Goal: Check status: Check status

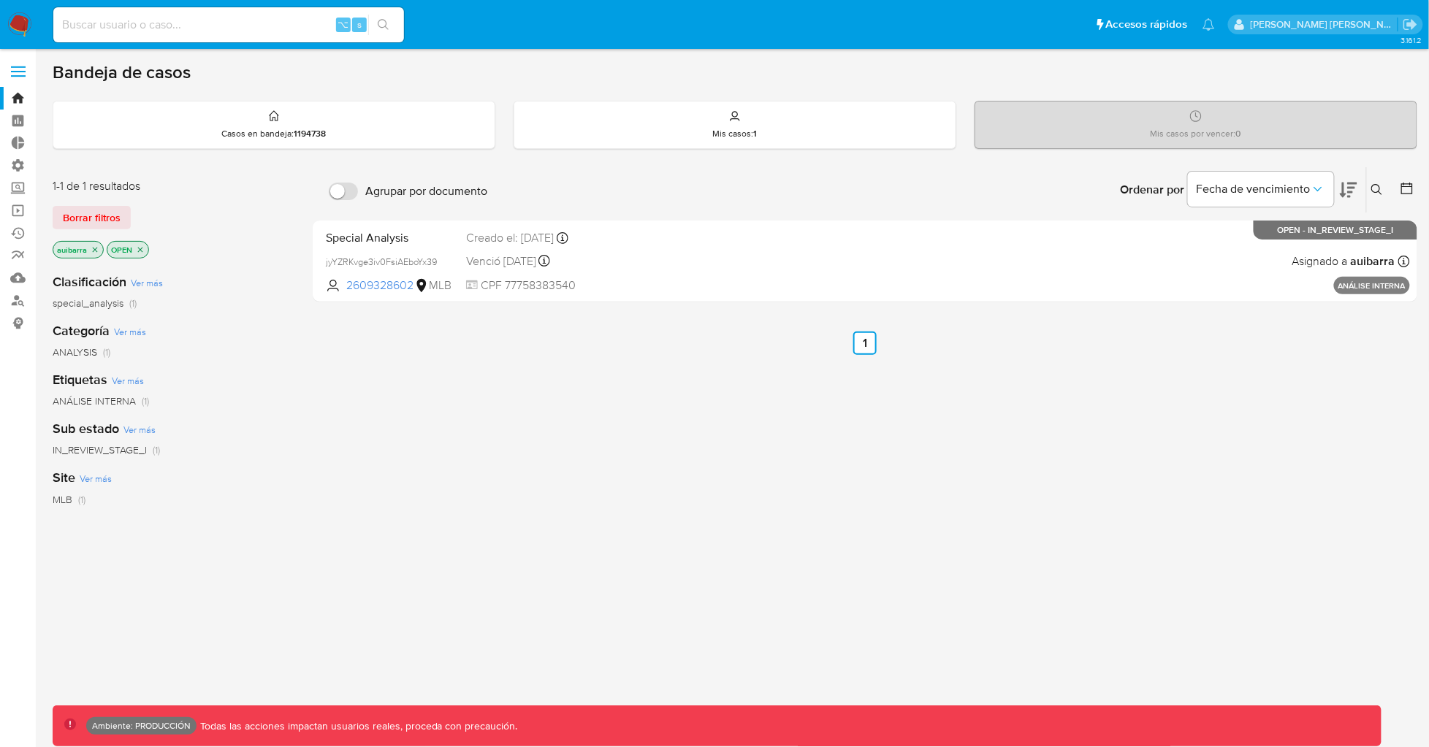
click at [148, 28] on input at bounding box center [228, 24] width 351 height 19
paste input "11805290"
type input "11805290"
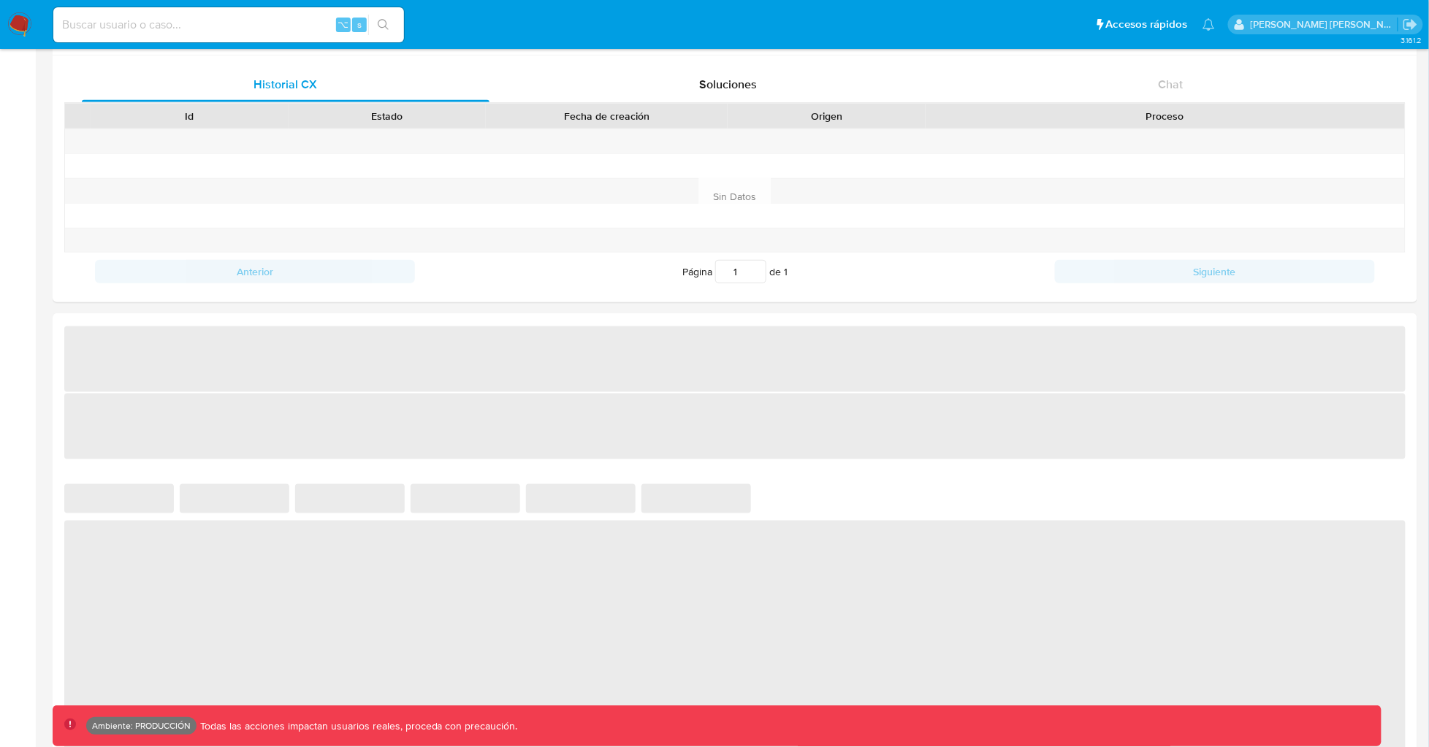
select select "10"
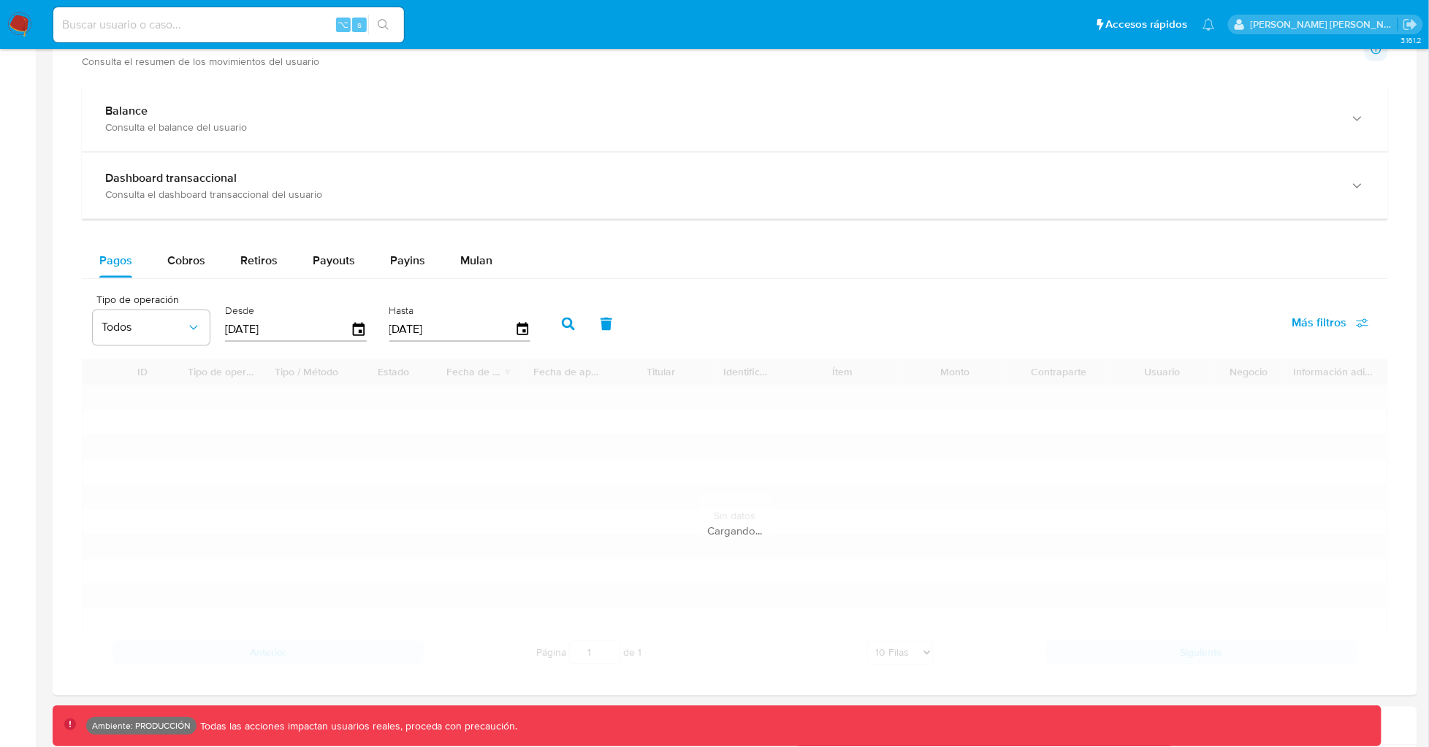
scroll to position [830, 0]
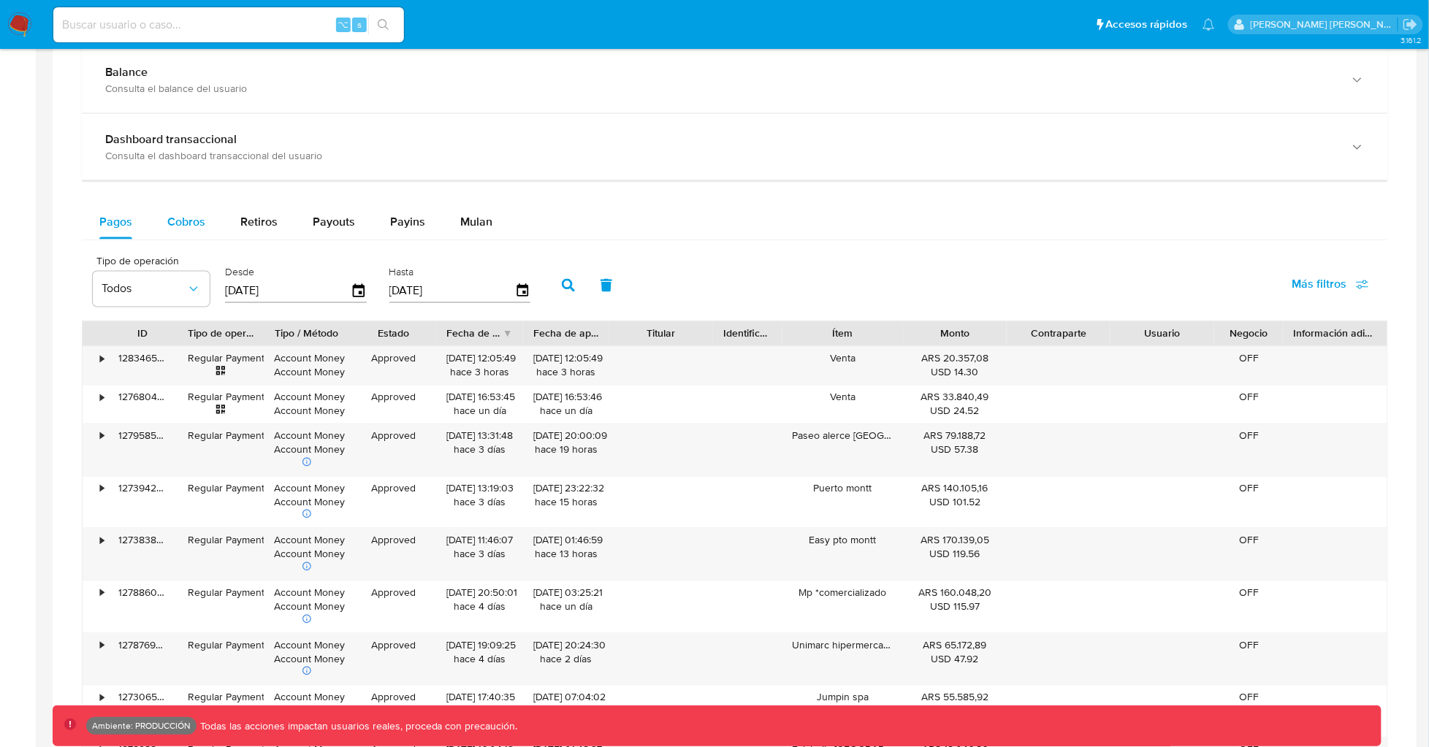
click at [190, 232] on div "Cobros" at bounding box center [186, 222] width 38 height 35
select select "10"
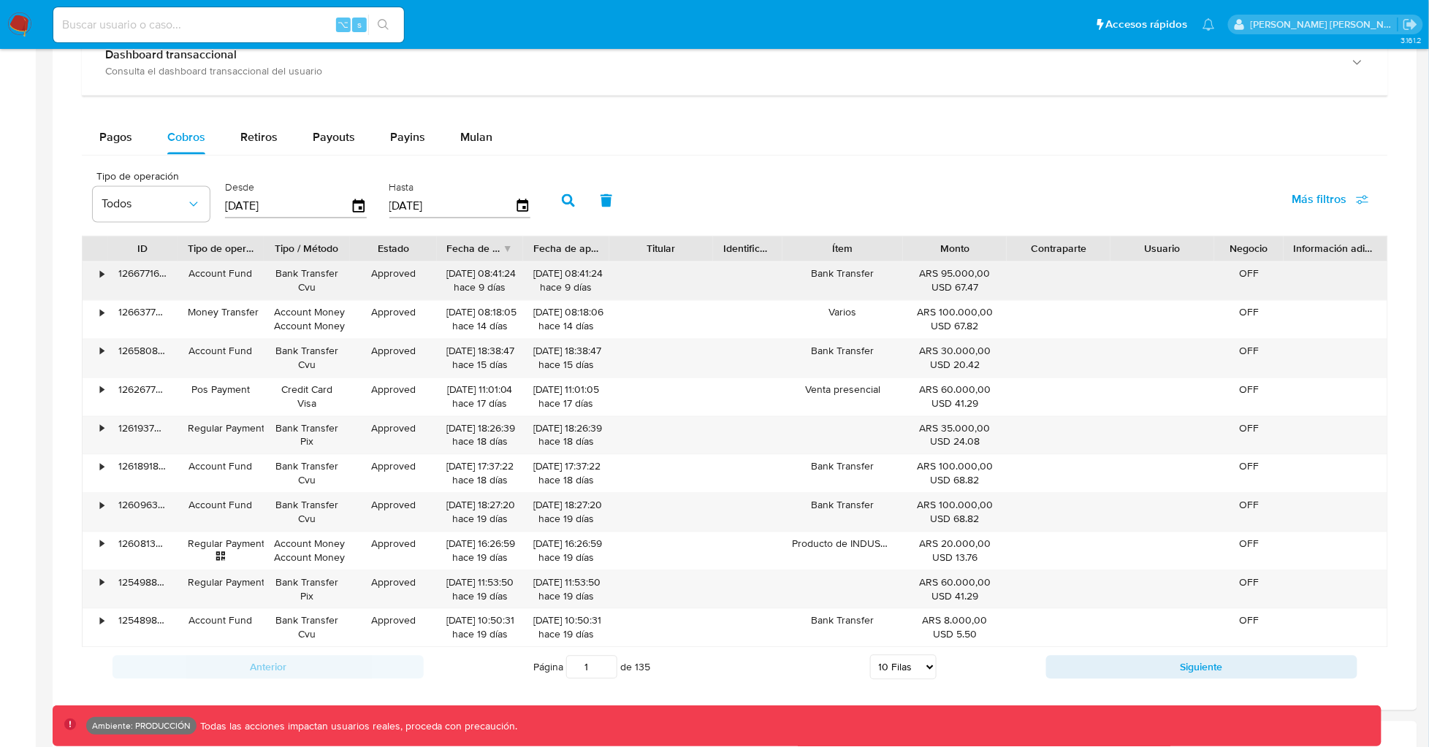
scroll to position [953, 0]
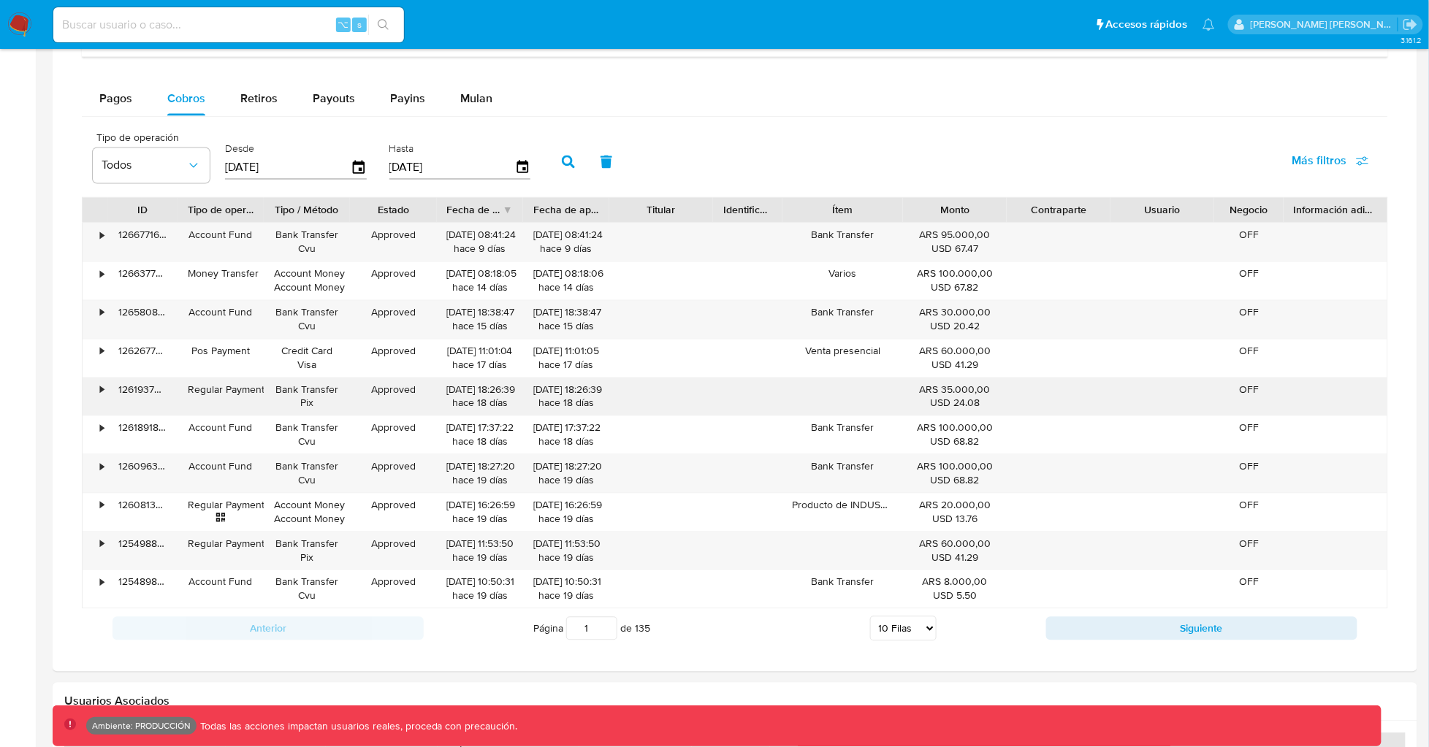
click at [98, 389] on div "•" at bounding box center [96, 397] width 26 height 38
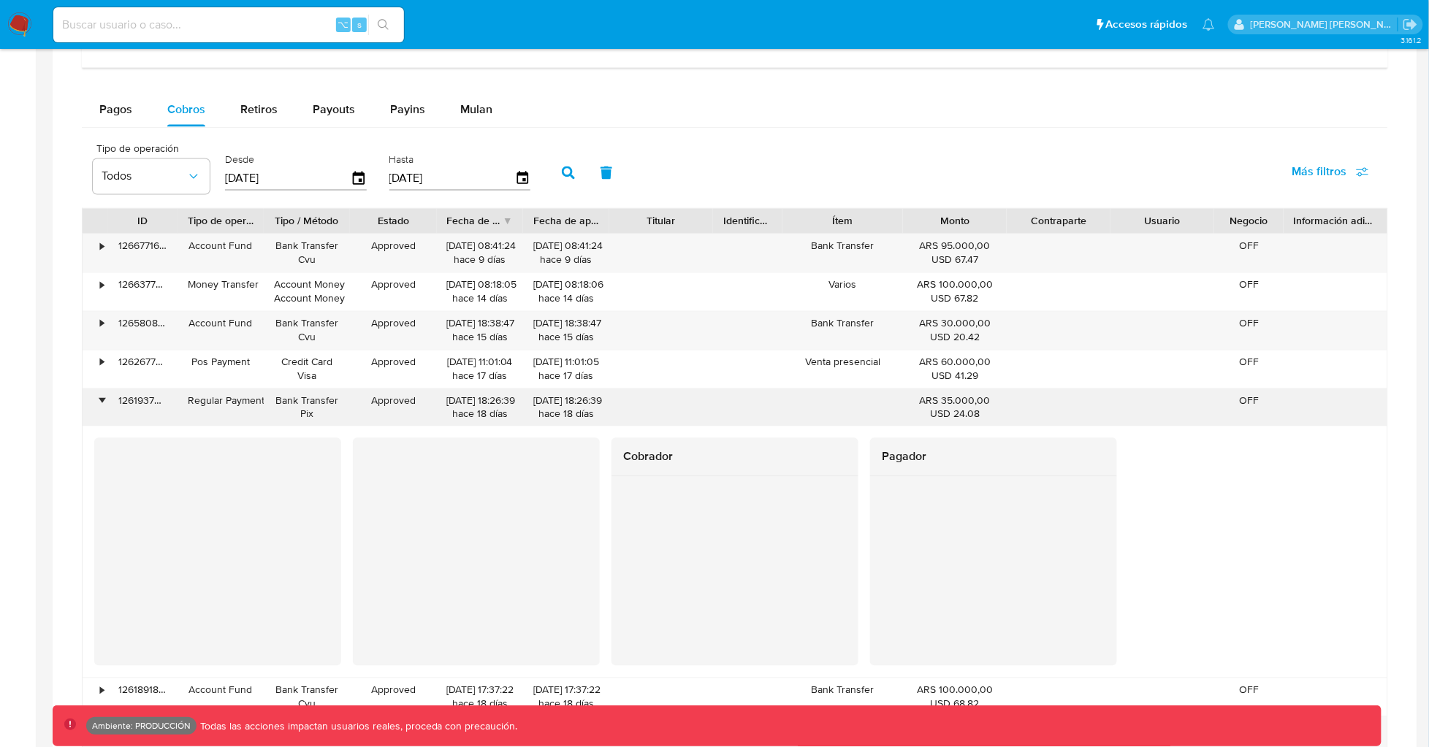
scroll to position [938, 0]
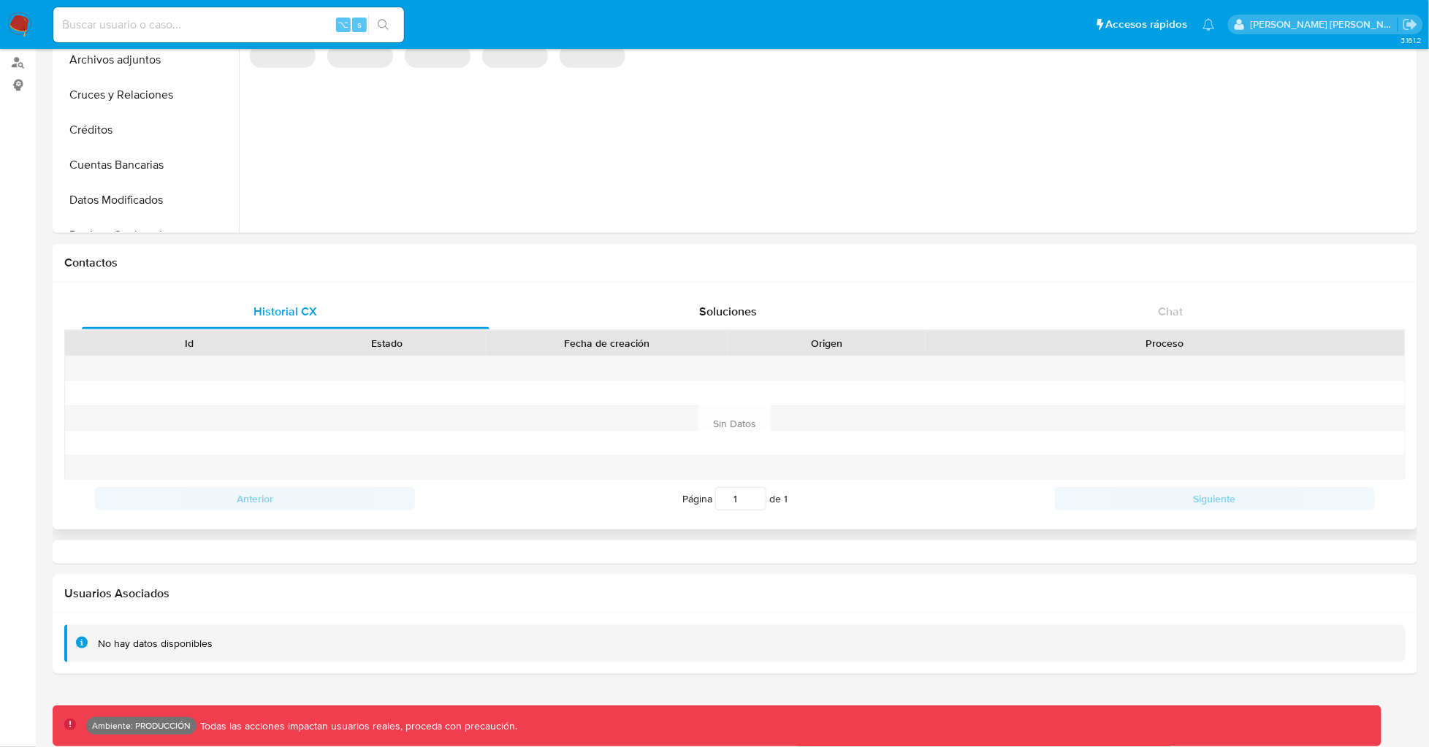
select select "10"
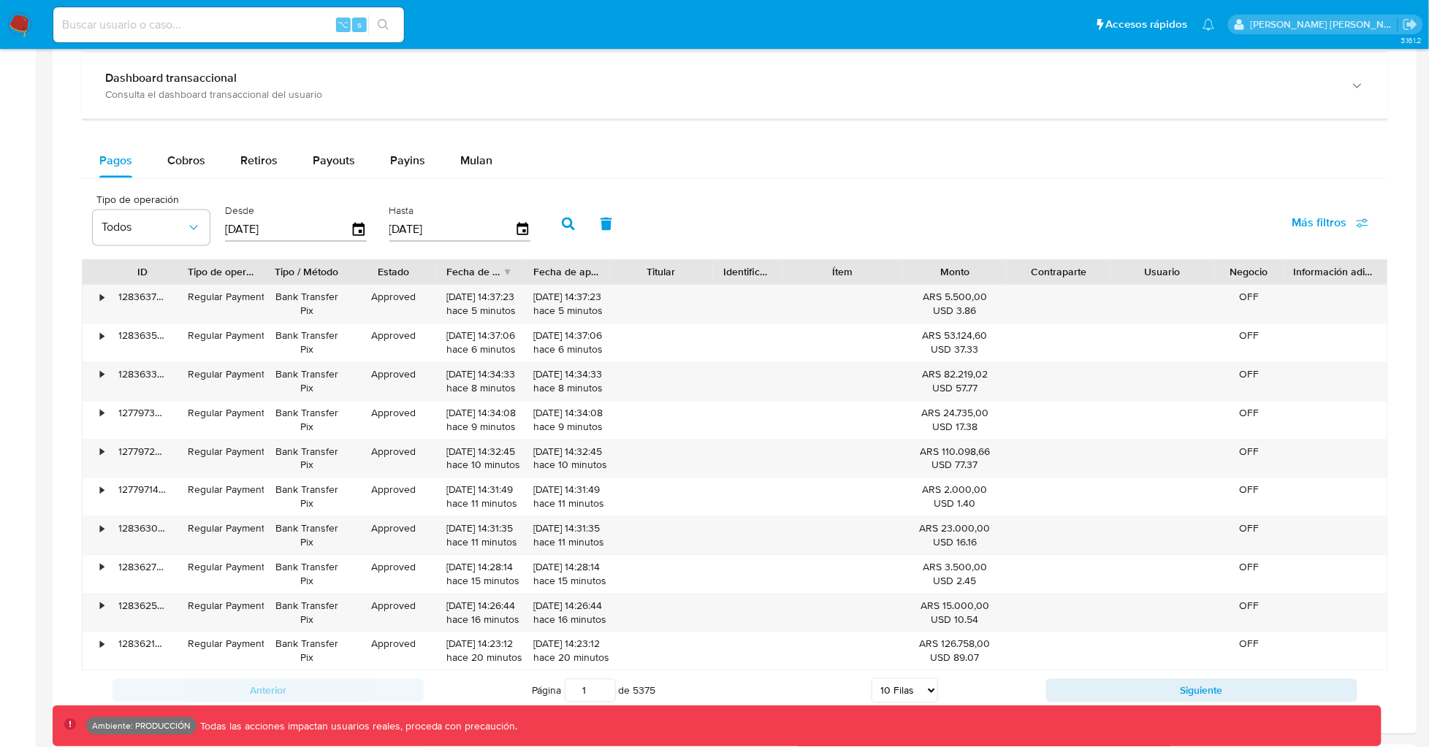
scroll to position [893, 0]
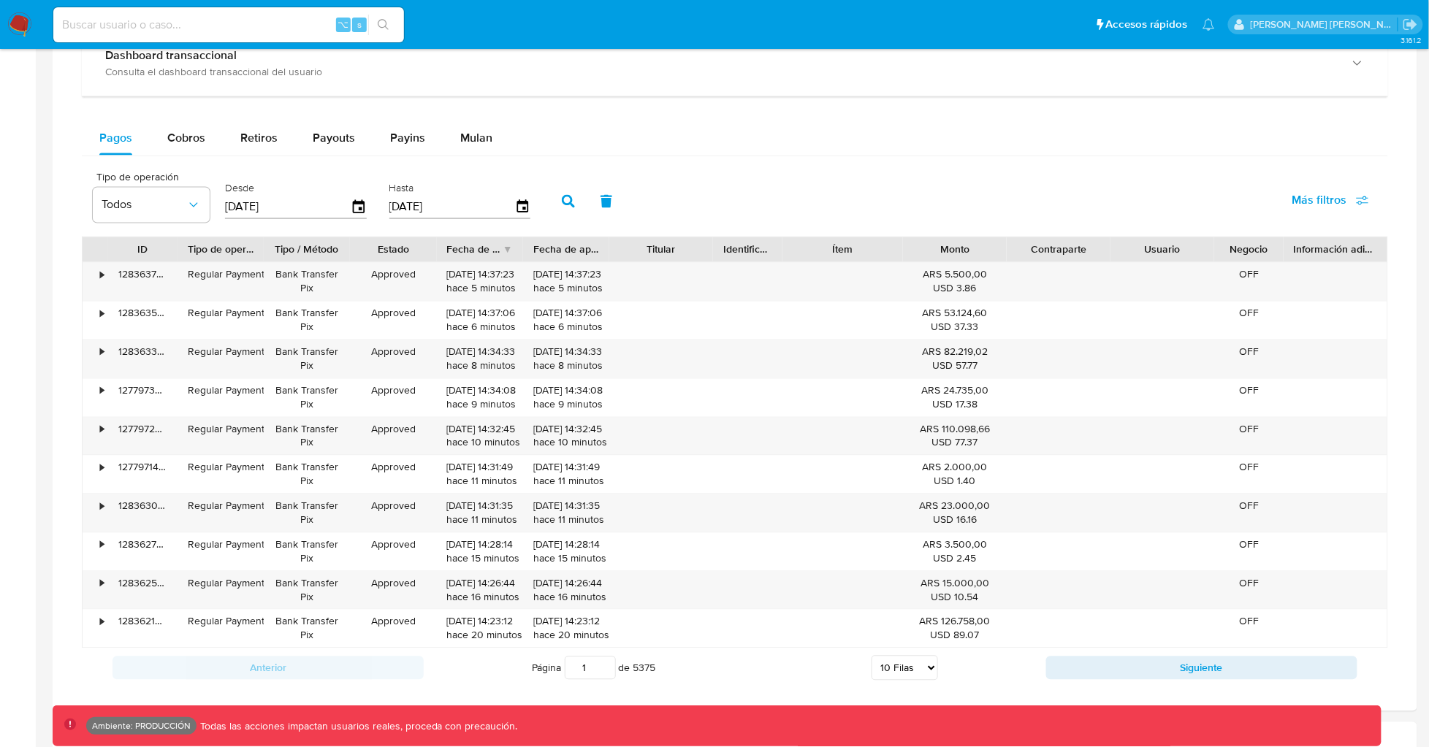
click at [1348, 202] on span "Más filtros" at bounding box center [1330, 201] width 77 height 32
click at [1172, 344] on label "Id del pago" at bounding box center [1265, 341] width 213 height 15
click at [1170, 344] on input "Id del pago" at bounding box center [1165, 341] width 12 height 12
checkbox input "true"
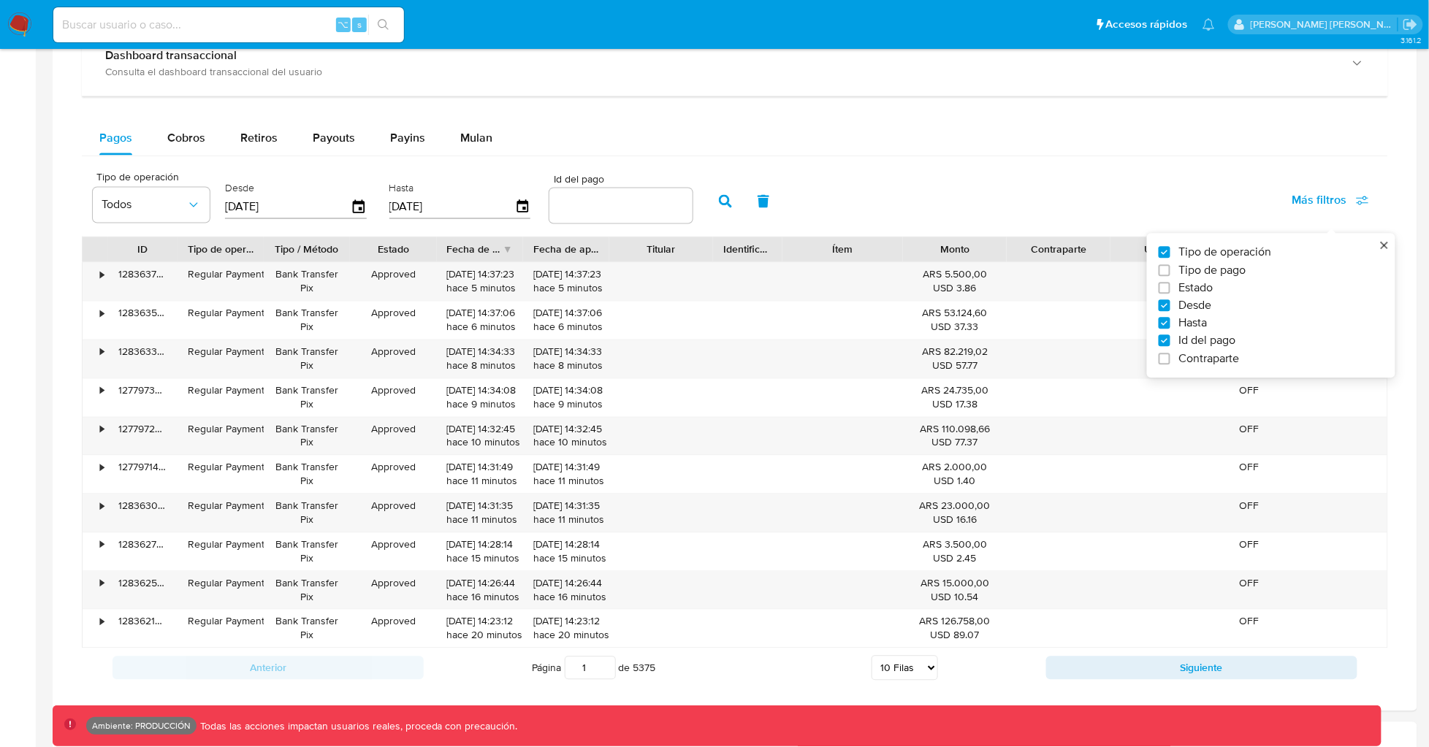
click at [654, 209] on input "number" at bounding box center [620, 205] width 143 height 19
click at [615, 207] on input "number" at bounding box center [620, 205] width 143 height 19
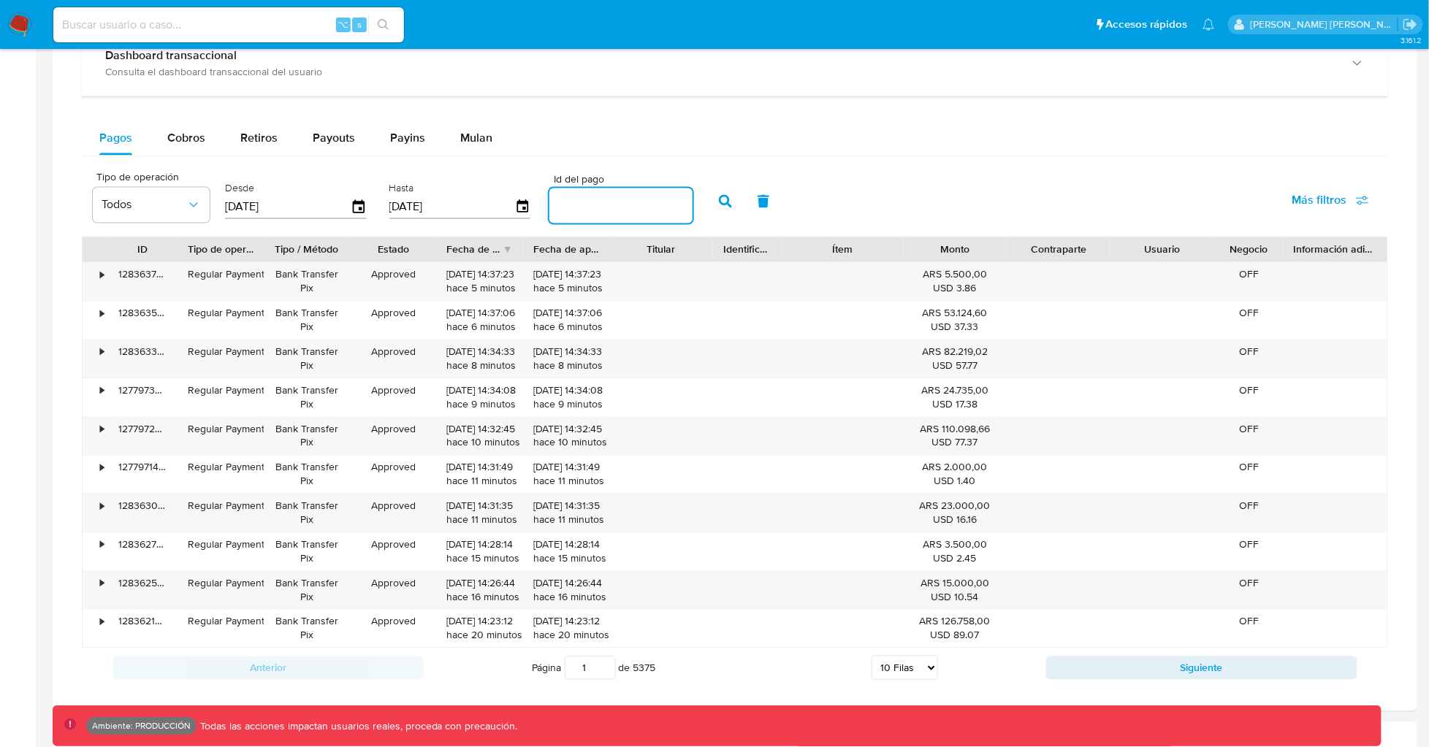
paste input "126193754376"
type input "126193754376"
click at [719, 199] on icon "button" at bounding box center [725, 201] width 13 height 13
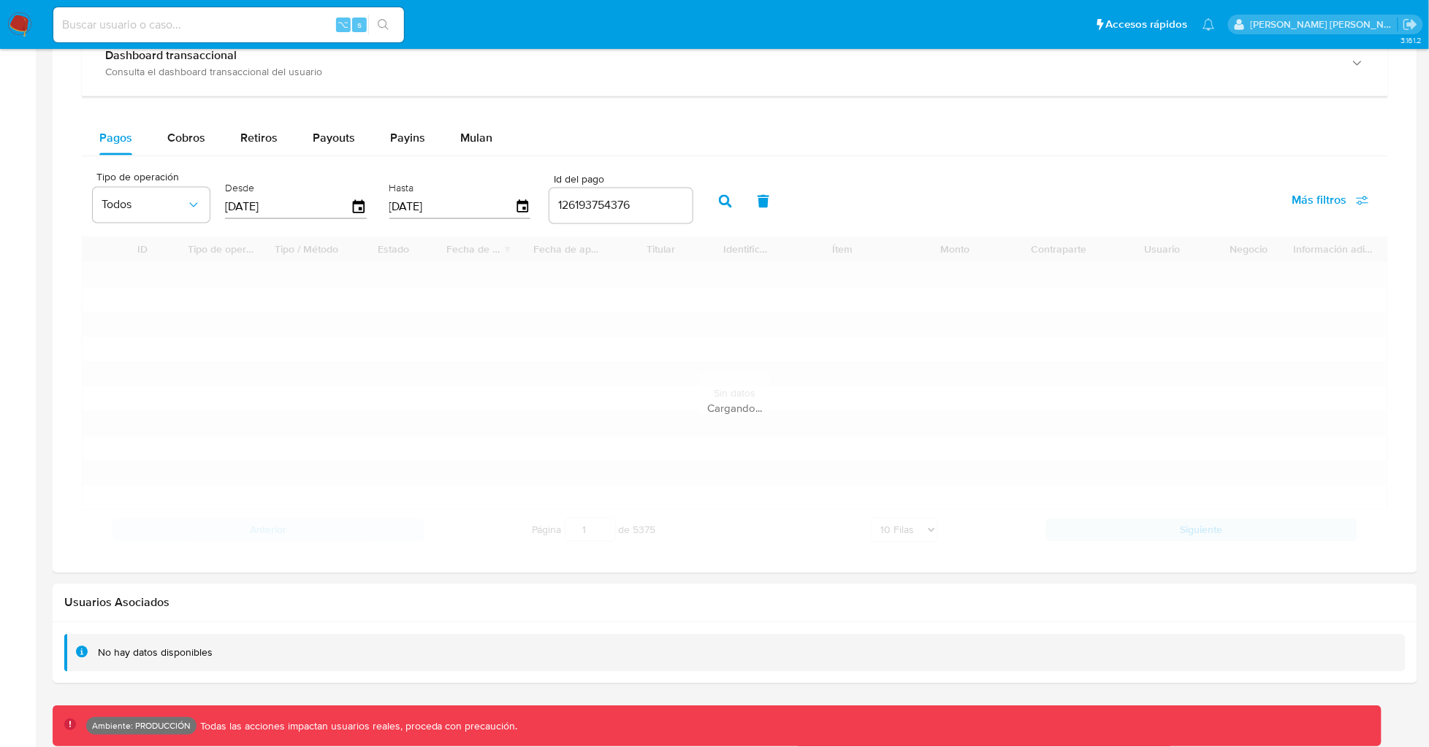
scroll to position [695, 0]
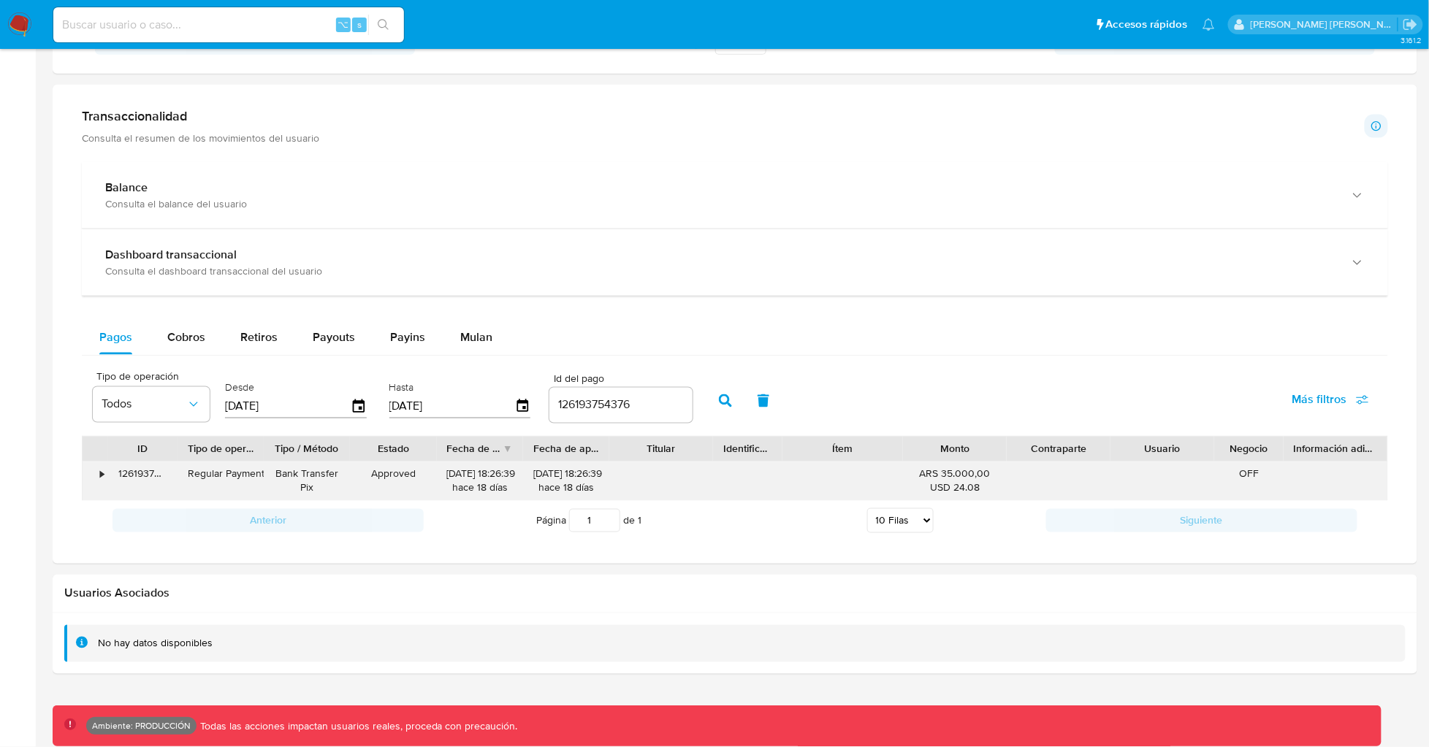
click at [103, 476] on div "•" at bounding box center [102, 475] width 4 height 14
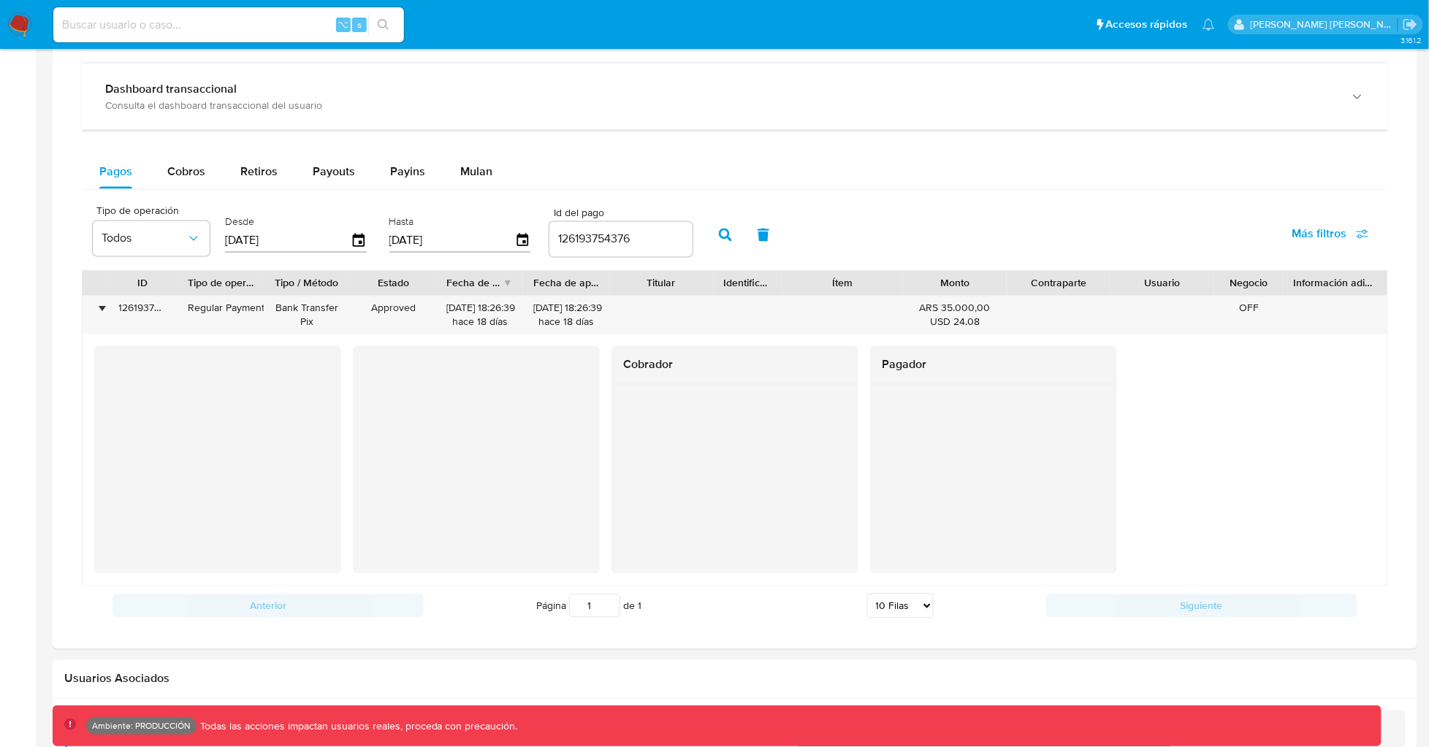
scroll to position [858, 0]
click at [173, 169] on span "Cobros" at bounding box center [186, 172] width 38 height 17
select select "10"
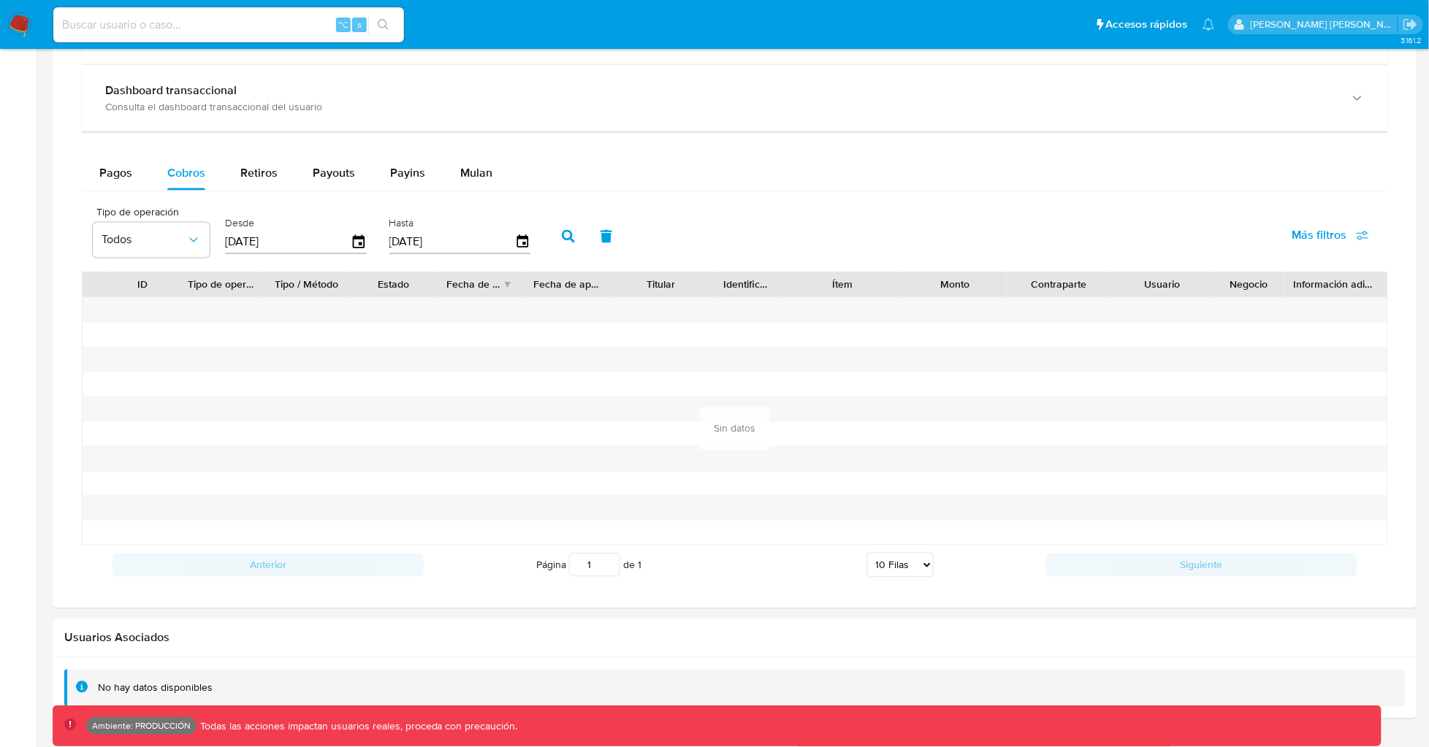
click at [356, 234] on div "[DATE]" at bounding box center [296, 242] width 142 height 23
click at [353, 248] on icon "button" at bounding box center [359, 241] width 12 height 13
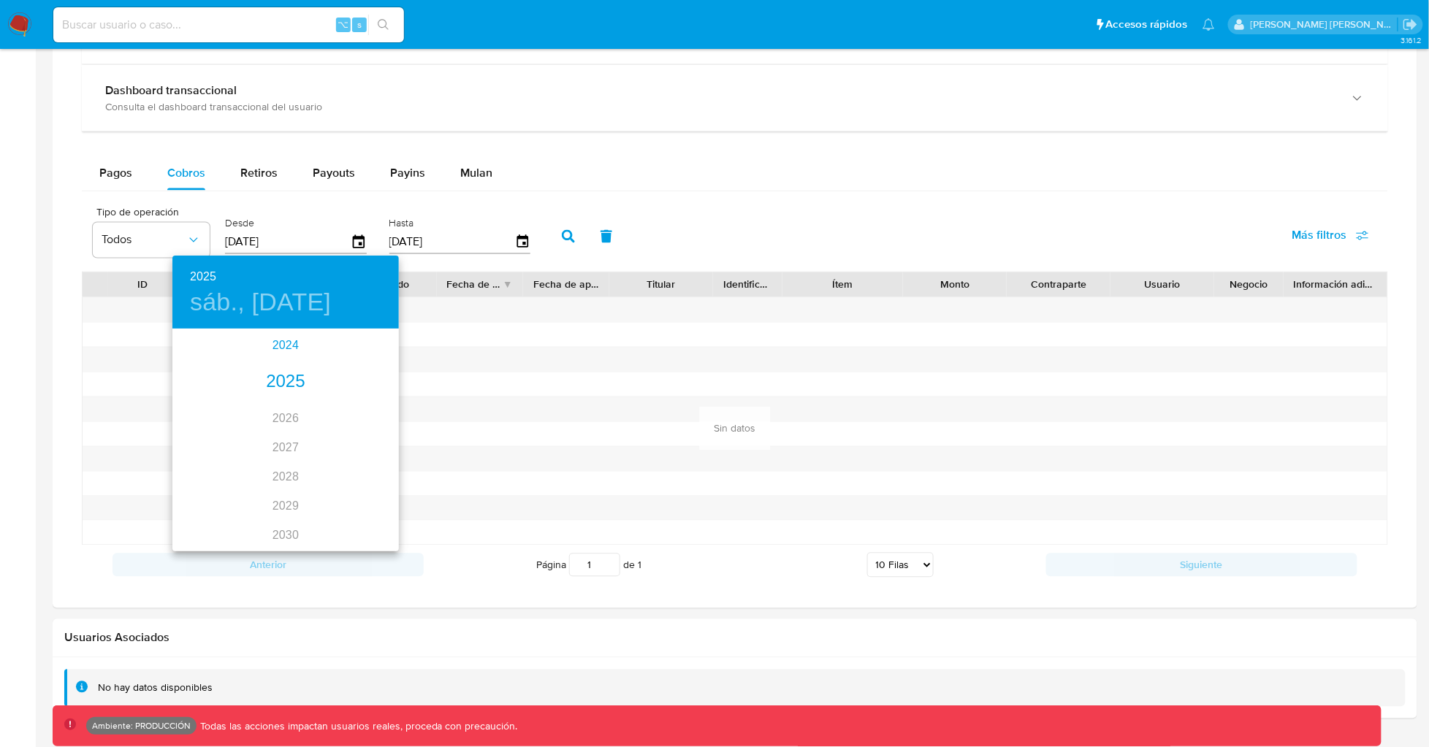
click at [291, 357] on div "2024" at bounding box center [285, 345] width 226 height 29
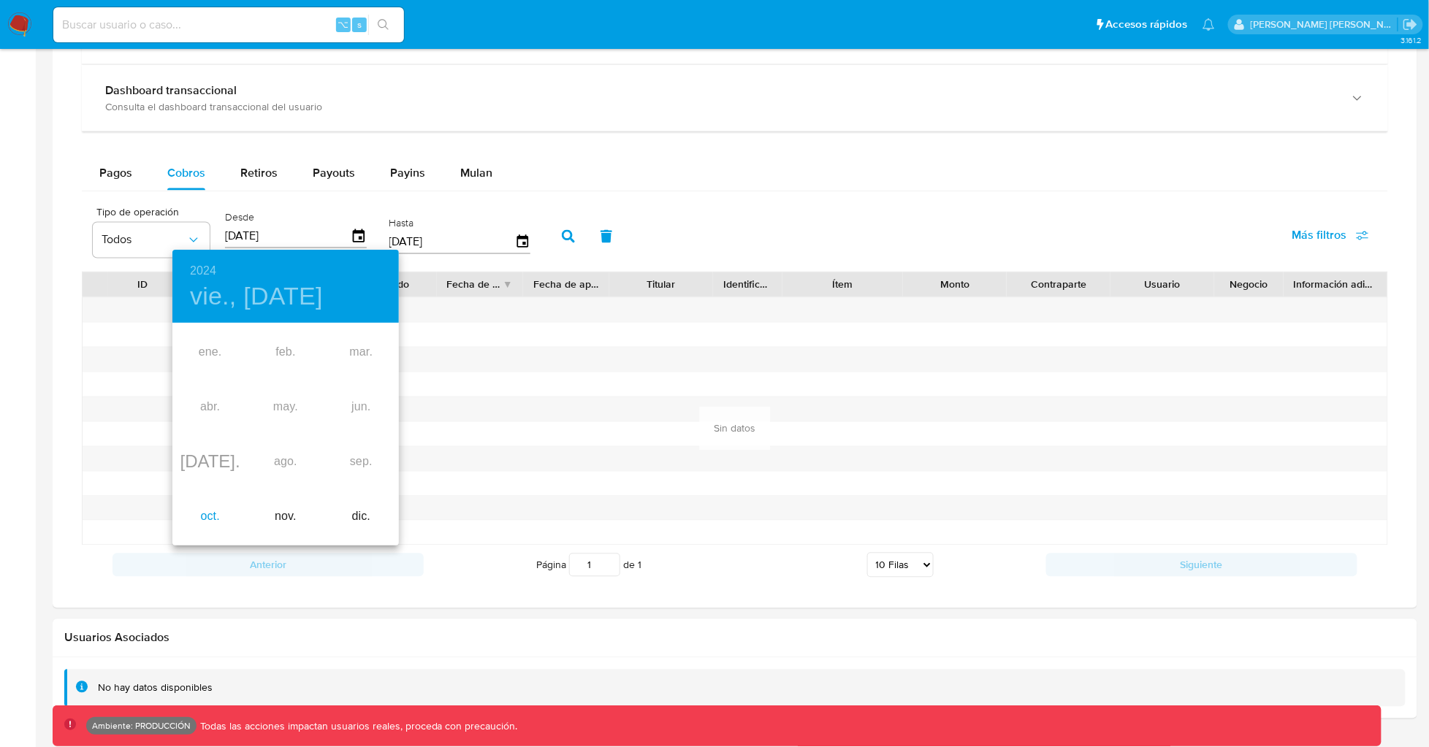
click at [203, 505] on div "oct." at bounding box center [209, 516] width 75 height 55
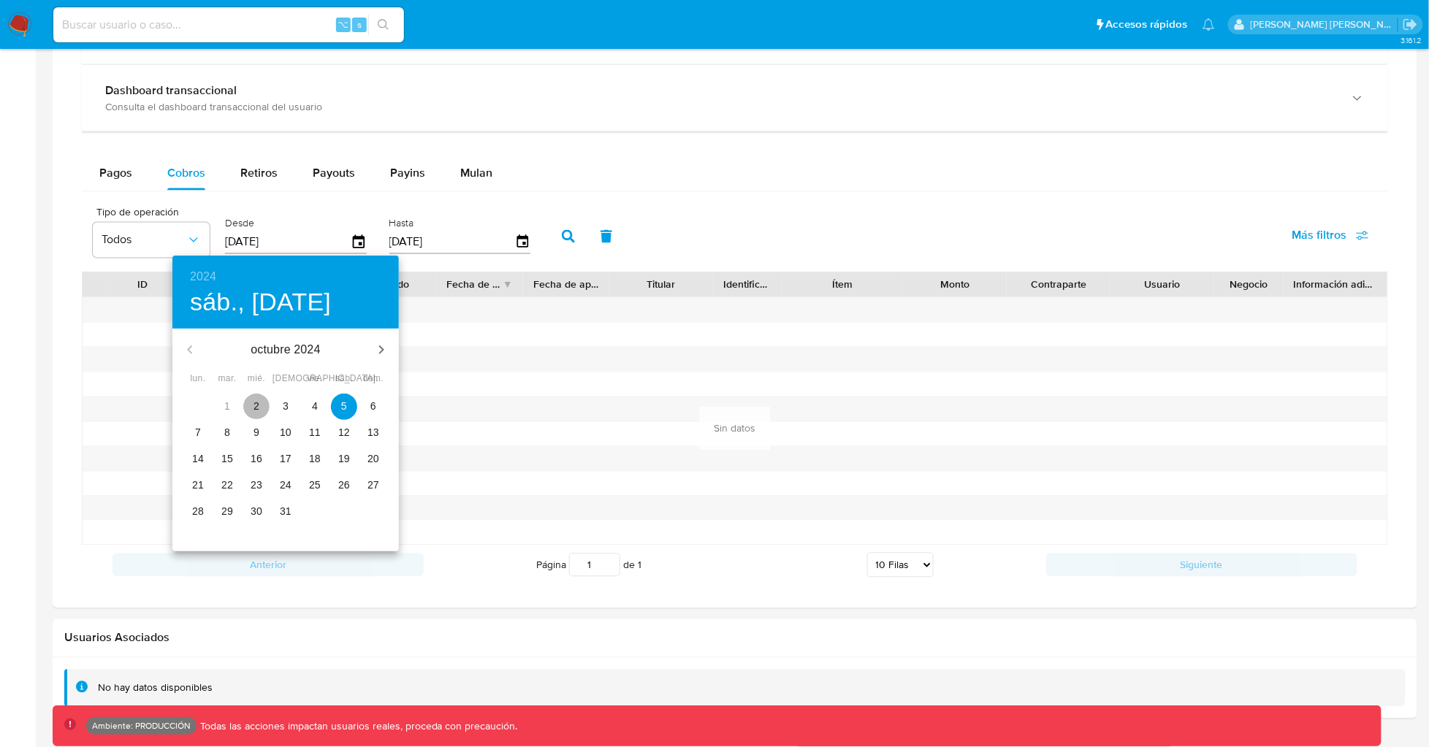
click at [253, 405] on p "2" at bounding box center [256, 406] width 6 height 15
type input "[DATE]"
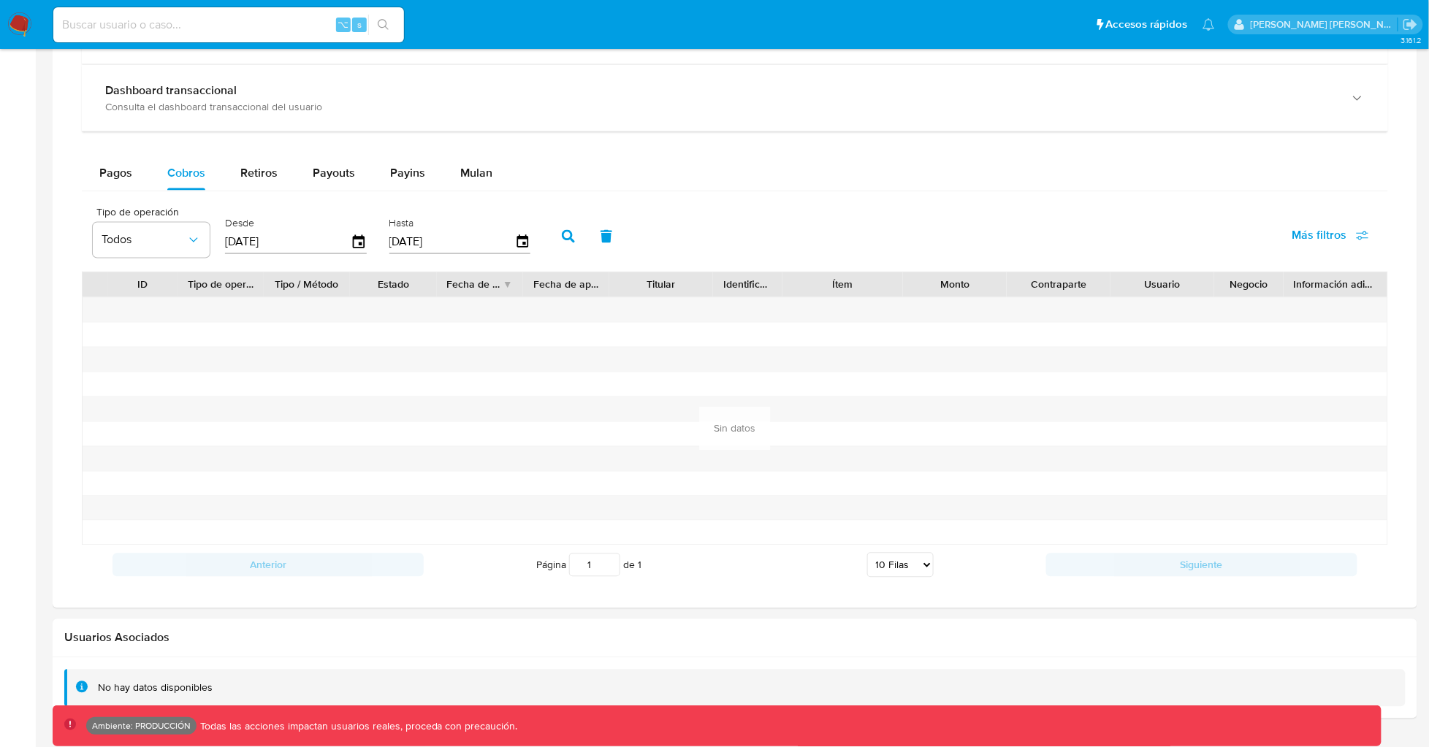
click at [562, 243] on icon "button" at bounding box center [568, 236] width 13 height 13
click at [135, 181] on button "Pagos" at bounding box center [116, 173] width 68 height 35
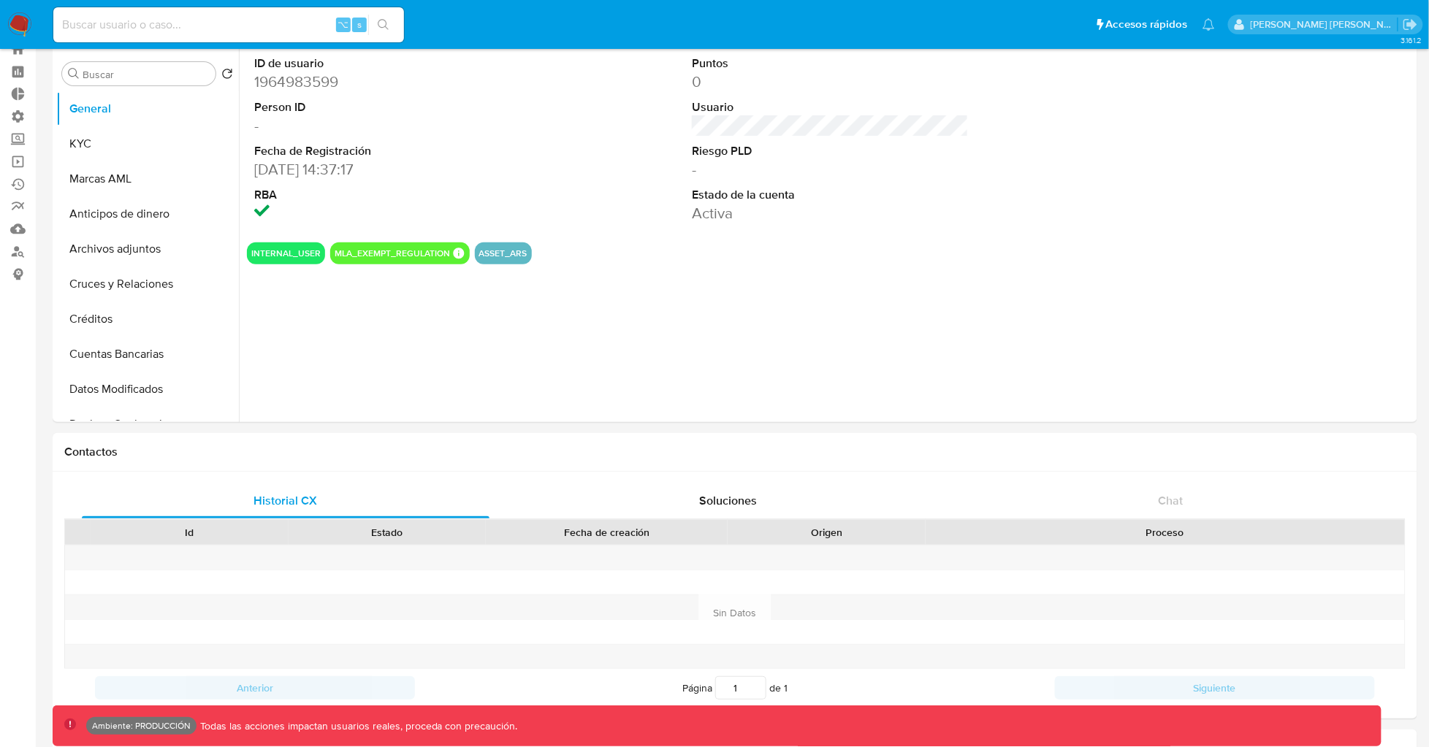
scroll to position [29, 0]
